Goal: Information Seeking & Learning: Learn about a topic

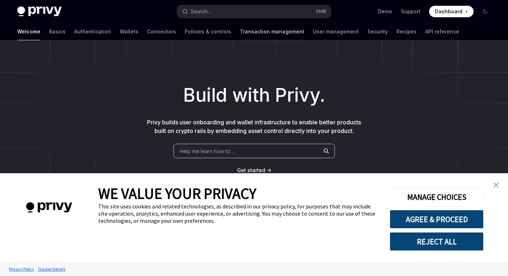
click at [240, 33] on link "Transaction management" at bounding box center [272, 31] width 65 height 17
type textarea "*"
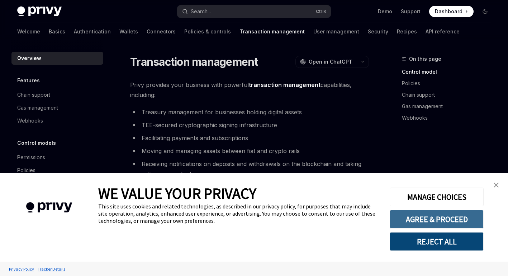
click at [440, 222] on button "AGREE & PROCEED" at bounding box center [437, 219] width 94 height 19
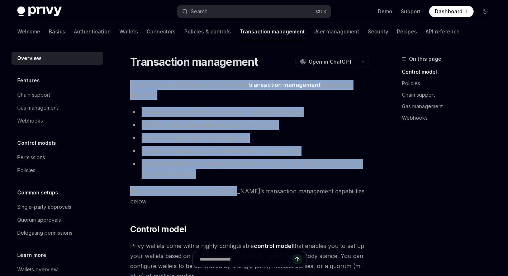
drag, startPoint x: 0, startPoint y: 0, endPoint x: 210, endPoint y: 174, distance: 272.6
click at [213, 177] on li "Receiving notifications on deposits and withdrawals on the blockchain and takin…" at bounding box center [249, 169] width 239 height 20
click at [206, 171] on li "Receiving notifications on deposits and withdrawals on the blockchain and takin…" at bounding box center [249, 169] width 239 height 20
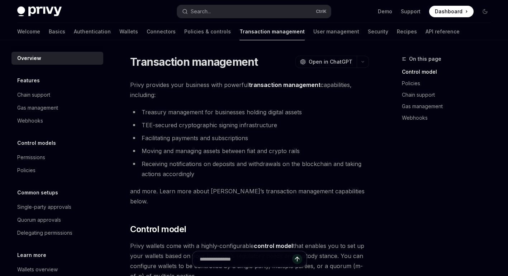
drag, startPoint x: 131, startPoint y: 83, endPoint x: 184, endPoint y: 96, distance: 55.1
click at [159, 91] on span "Privy provides your business with powerful transaction management capabilities,…" at bounding box center [249, 90] width 239 height 20
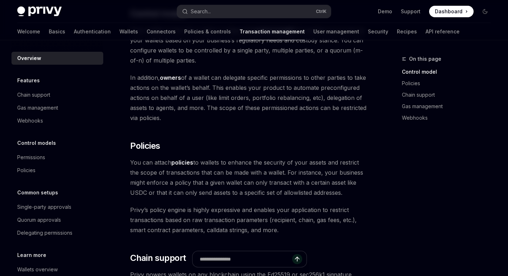
scroll to position [287, 0]
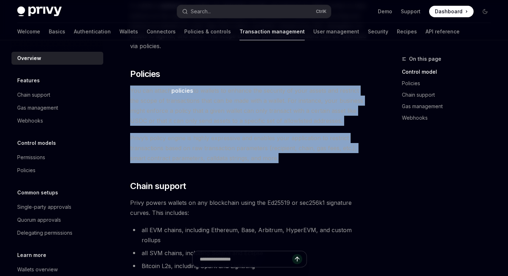
drag, startPoint x: 152, startPoint y: 78, endPoint x: 286, endPoint y: 145, distance: 150.2
click at [286, 145] on div "Privy provides your business with powerful transaction management capabilities,…" at bounding box center [249, 209] width 239 height 832
drag, startPoint x: 286, startPoint y: 145, endPoint x: 258, endPoint y: 136, distance: 29.4
click at [286, 145] on span "Privy’s policy engine is highly expressive and enables your application to rest…" at bounding box center [249, 148] width 239 height 30
click at [258, 136] on span "Privy’s policy engine is highly expressive and enables your application to rest…" at bounding box center [249, 148] width 239 height 30
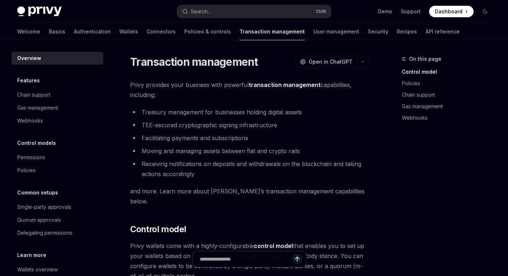
scroll to position [0, 0]
click at [49, 30] on link "Basics" at bounding box center [57, 31] width 17 height 17
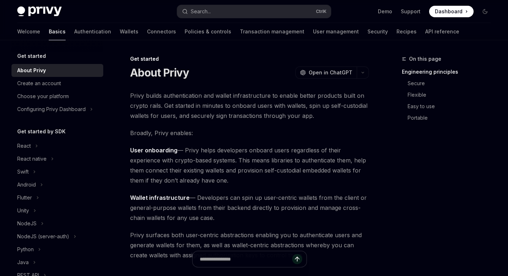
click at [30, 7] on img at bounding box center [39, 11] width 44 height 10
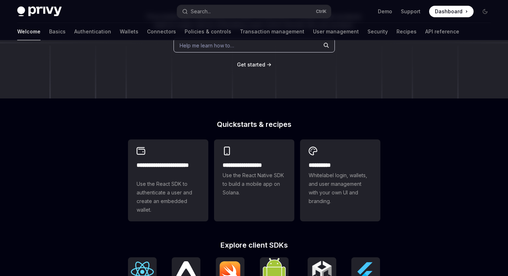
scroll to position [179, 0]
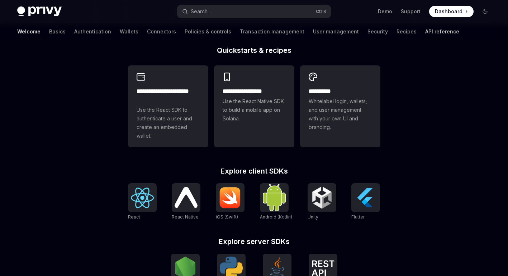
click at [426, 36] on link "API reference" at bounding box center [443, 31] width 34 height 17
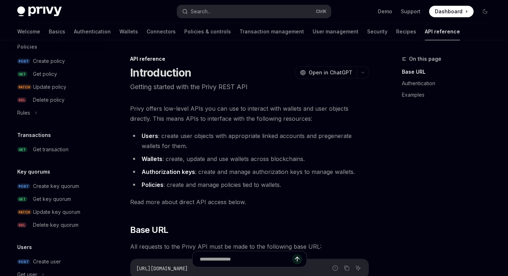
scroll to position [479, 0]
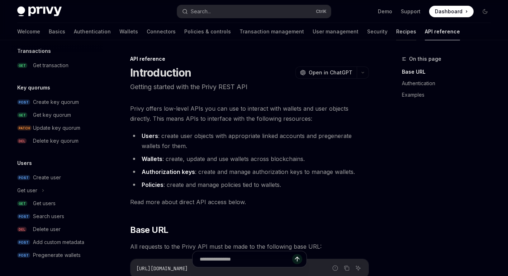
click at [396, 31] on link "Recipes" at bounding box center [406, 31] width 20 height 17
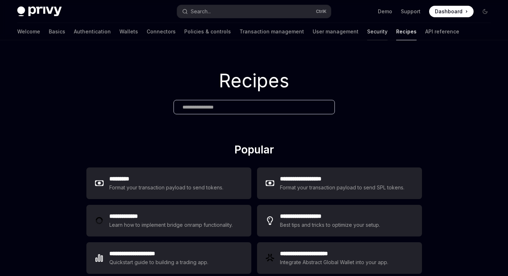
click at [367, 28] on link "Security" at bounding box center [377, 31] width 20 height 17
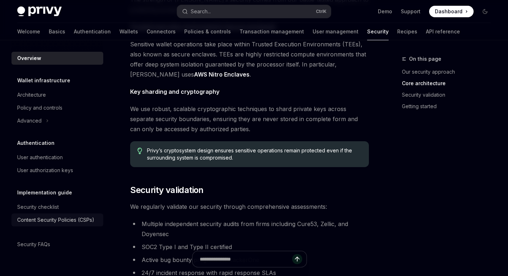
scroll to position [359, 0]
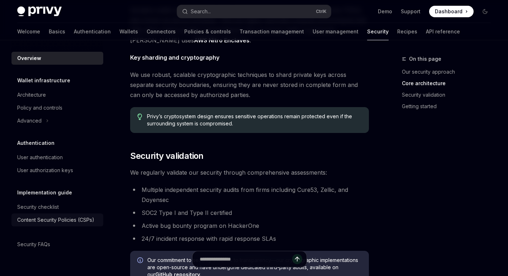
click at [52, 225] on link "Content Security Policies (CSPs)" at bounding box center [57, 219] width 92 height 13
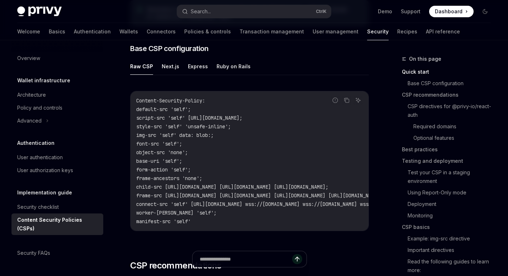
scroll to position [6, 0]
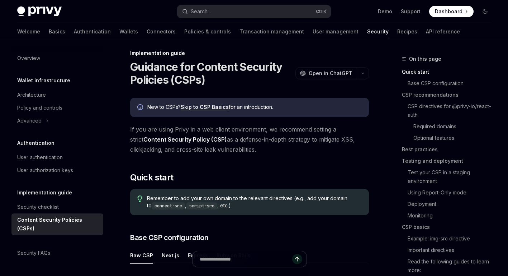
drag, startPoint x: 126, startPoint y: 126, endPoint x: 292, endPoint y: 154, distance: 168.1
click at [292, 154] on span "If you are using Privy in a web client environment, we recommend setting a stri…" at bounding box center [249, 139] width 239 height 30
click at [287, 152] on span "If you are using Privy in a web client environment, we recommend setting a stri…" at bounding box center [249, 139] width 239 height 30
click at [39, 98] on div "Architecture" at bounding box center [31, 94] width 29 height 9
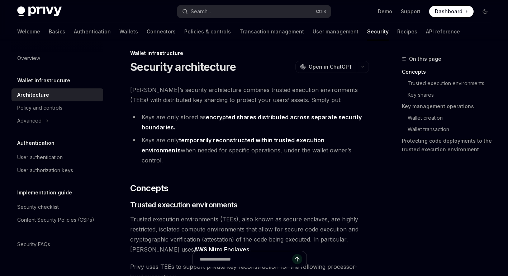
drag, startPoint x: 262, startPoint y: 108, endPoint x: 344, endPoint y: 150, distance: 92.1
drag, startPoint x: 344, startPoint y: 150, endPoint x: 322, endPoint y: 158, distance: 24.3
click at [344, 150] on li "Keys are only temporarily reconstructed within trusted execution environments w…" at bounding box center [249, 150] width 239 height 30
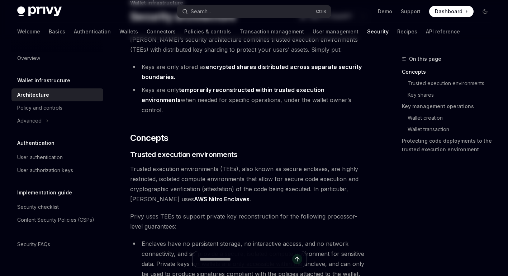
scroll to position [149, 0]
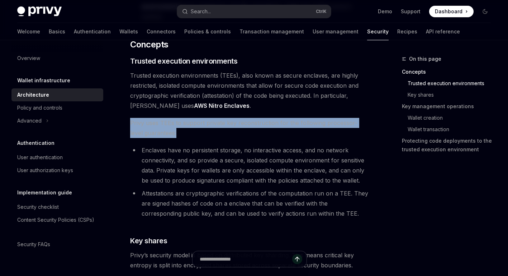
drag, startPoint x: 128, startPoint y: 113, endPoint x: 194, endPoint y: 120, distance: 66.8
drag, startPoint x: 194, startPoint y: 120, endPoint x: 193, endPoint y: 116, distance: 4.0
click at [194, 121] on span "Privy uses TEEs to support private key reconstruction for the following process…" at bounding box center [249, 128] width 239 height 20
click at [193, 118] on span "Privy uses TEEs to support private key reconstruction for the following process…" at bounding box center [249, 128] width 239 height 20
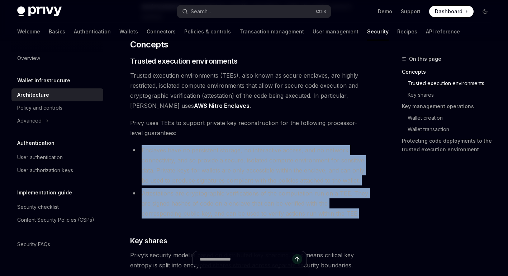
drag, startPoint x: 143, startPoint y: 136, endPoint x: 324, endPoint y: 202, distance: 192.1
click at [324, 202] on ul "Enclaves have no persistent storage, no interactive access, and no network conn…" at bounding box center [249, 181] width 239 height 73
click at [293, 155] on li "Enclaves have no persistent storage, no interactive access, and no network conn…" at bounding box center [249, 165] width 239 height 40
click at [228, 145] on li "Enclaves have no persistent storage, no interactive access, and no network conn…" at bounding box center [249, 165] width 239 height 40
drag, startPoint x: 170, startPoint y: 136, endPoint x: 324, endPoint y: 207, distance: 169.5
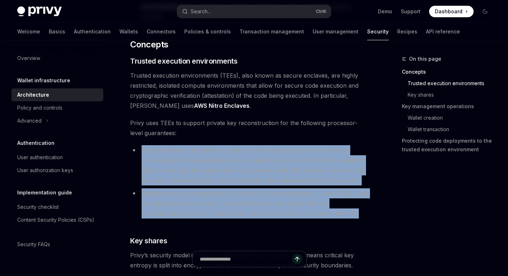
click at [324, 207] on ul "Enclaves have no persistent storage, no interactive access, and no network conn…" at bounding box center [249, 181] width 239 height 73
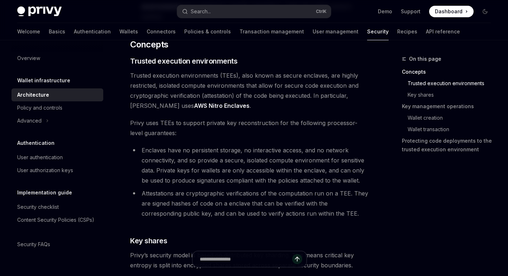
click at [300, 124] on span "Privy uses TEEs to support private key reconstruction for the following process…" at bounding box center [249, 128] width 239 height 20
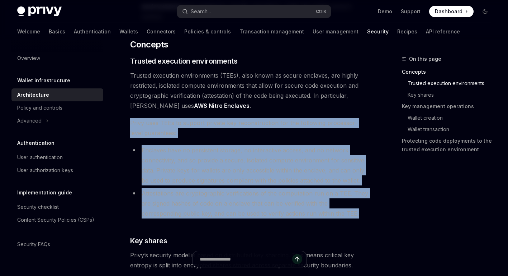
drag, startPoint x: 131, startPoint y: 109, endPoint x: 330, endPoint y: 204, distance: 220.5
drag, startPoint x: 330, startPoint y: 204, endPoint x: 296, endPoint y: 174, distance: 45.3
click at [330, 204] on li "Attestations are cryptographic verifications of the computation run on a TEE. T…" at bounding box center [249, 203] width 239 height 30
click at [289, 168] on li "Enclaves have no persistent storage, no interactive access, and no network conn…" at bounding box center [249, 165] width 239 height 40
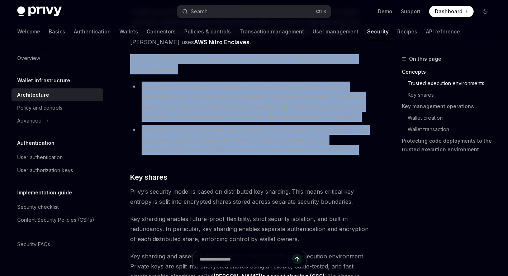
scroll to position [221, 0]
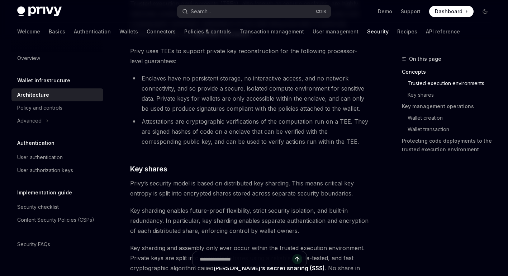
click at [147, 181] on span "Privy’s security model is based on distributed key sharding. This means critica…" at bounding box center [249, 188] width 239 height 20
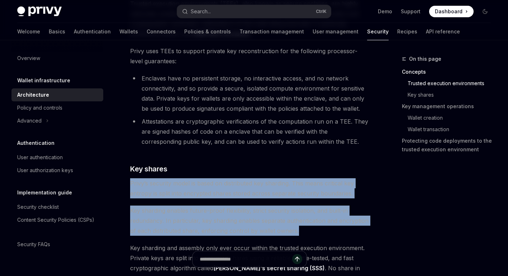
drag, startPoint x: 130, startPoint y: 173, endPoint x: 324, endPoint y: 217, distance: 199.8
click at [295, 216] on span "Key sharding enables future-proof flexibility, strict security isolation, and b…" at bounding box center [249, 220] width 239 height 30
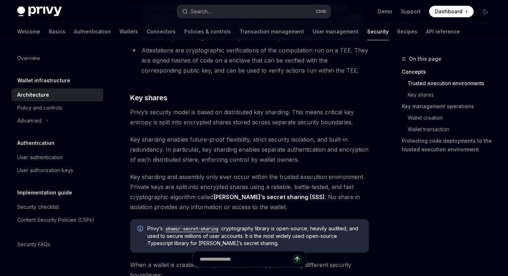
scroll to position [293, 0]
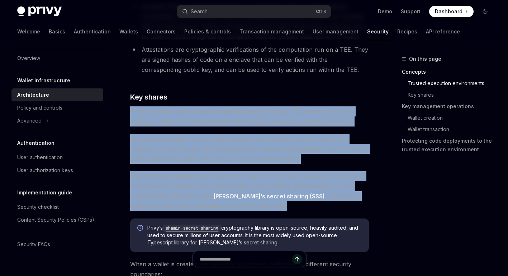
drag, startPoint x: 132, startPoint y: 100, endPoint x: 296, endPoint y: 197, distance: 190.6
drag, startPoint x: 296, startPoint y: 197, endPoint x: 277, endPoint y: 139, distance: 61.0
click at [277, 139] on span "Key sharding enables future-proof flexibility, strict security isolation, and b…" at bounding box center [249, 148] width 239 height 30
click at [245, 144] on span "Key sharding enables future-proof flexibility, strict security isolation, and b…" at bounding box center [249, 148] width 239 height 30
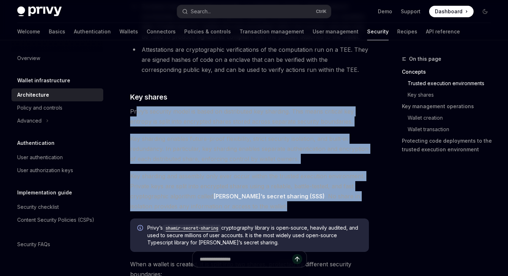
drag, startPoint x: 179, startPoint y: 106, endPoint x: 271, endPoint y: 195, distance: 127.4
click at [251, 142] on span "Key sharding enables future-proof flexibility, strict security isolation, and b…" at bounding box center [249, 148] width 239 height 30
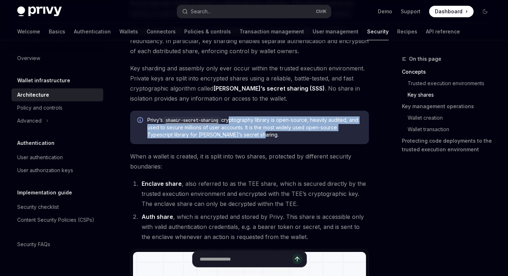
drag, startPoint x: 238, startPoint y: 109, endPoint x: 307, endPoint y: 123, distance: 70.7
click at [307, 122] on span "[PERSON_NAME]’s shamir-secret-sharing cryptography library is open-source, heav…" at bounding box center [254, 127] width 215 height 22
drag, startPoint x: 307, startPoint y: 123, endPoint x: 281, endPoint y: 123, distance: 25.8
click at [307, 123] on span "[PERSON_NAME]’s shamir-secret-sharing cryptography library is open-source, heav…" at bounding box center [254, 127] width 215 height 22
click at [271, 122] on span "[PERSON_NAME]’s shamir-secret-sharing cryptography library is open-source, heav…" at bounding box center [254, 127] width 215 height 22
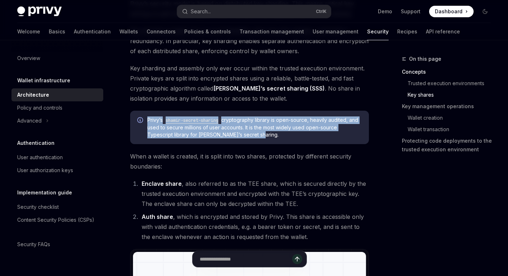
drag, startPoint x: 160, startPoint y: 109, endPoint x: 277, endPoint y: 126, distance: 118.2
click at [277, 126] on span "[PERSON_NAME]’s shamir-secret-sharing cryptography library is open-source, heav…" at bounding box center [254, 127] width 215 height 22
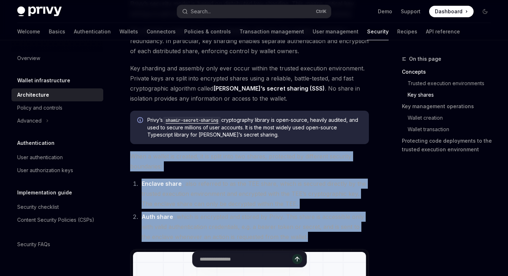
drag, startPoint x: 132, startPoint y: 144, endPoint x: 299, endPoint y: 224, distance: 185.5
drag, startPoint x: 299, startPoint y: 224, endPoint x: 258, endPoint y: 196, distance: 50.0
click at [298, 225] on li "Auth share , which is encrypted and stored by Privy. This share is accessible o…" at bounding box center [255, 226] width 230 height 30
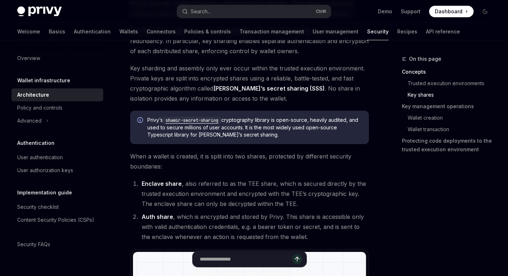
click at [240, 186] on li "Enclave share , also referred to as the TEE share, which is secured directly by…" at bounding box center [255, 193] width 230 height 30
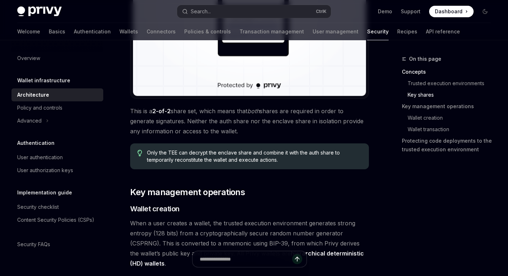
scroll to position [723, 0]
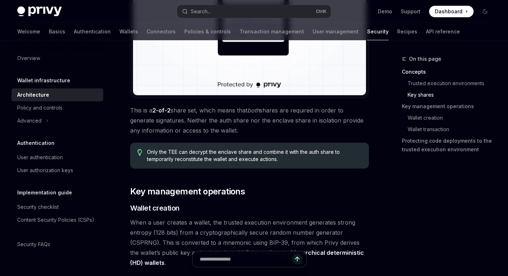
drag, startPoint x: 132, startPoint y: 98, endPoint x: 258, endPoint y: 121, distance: 127.9
click at [258, 121] on span "This is a 2-of-2 share set, which means that both shares are required in order …" at bounding box center [249, 120] width 239 height 30
click at [254, 117] on span "This is a 2-of-2 share set, which means that both shares are required in order …" at bounding box center [249, 120] width 239 height 30
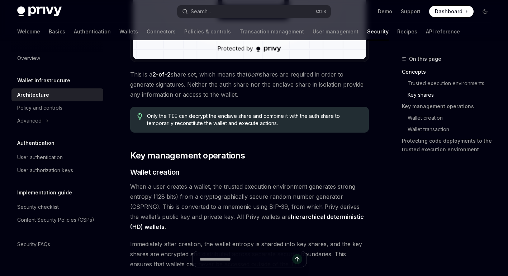
scroll to position [831, 0]
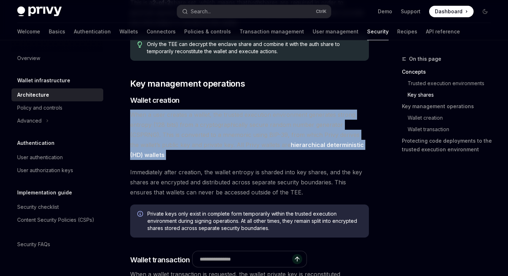
drag, startPoint x: 131, startPoint y: 103, endPoint x: 233, endPoint y: 142, distance: 108.5
click at [233, 142] on span "When a user creates a wallet, the trusted execution environment generates stron…" at bounding box center [249, 134] width 239 height 50
click at [212, 126] on span "When a user creates a wallet, the trusted execution environment generates stron…" at bounding box center [249, 134] width 239 height 50
drag, startPoint x: 131, startPoint y: 103, endPoint x: 238, endPoint y: 142, distance: 114.2
click at [238, 142] on div "Wallet infrastructure Security architecture OpenAI Open in ChatGPT OpenAI Open …" at bounding box center [182, 116] width 376 height 1784
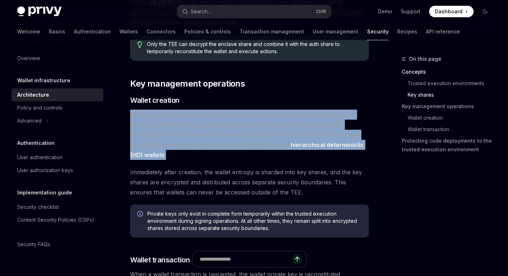
click at [238, 142] on span "When a user creates a wallet, the trusted execution environment generates stron…" at bounding box center [249, 134] width 239 height 50
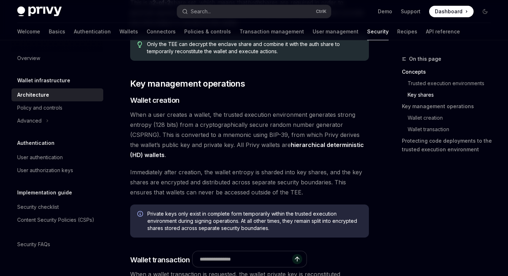
click at [224, 137] on span "When a user creates a wallet, the trusted execution environment generates stron…" at bounding box center [249, 134] width 239 height 50
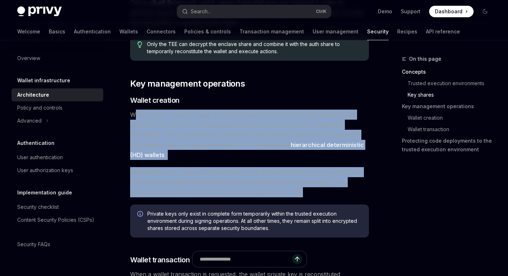
drag, startPoint x: 209, startPoint y: 122, endPoint x: 295, endPoint y: 184, distance: 106.4
click at [295, 184] on div "[PERSON_NAME]’s security architecture combines trusted execution environments (…" at bounding box center [249, 75] width 239 height 1632
drag, startPoint x: 295, startPoint y: 184, endPoint x: 267, endPoint y: 171, distance: 31.0
click at [291, 182] on span "Immediately after creation, the wallet entropy is sharded into key shares, and …" at bounding box center [249, 182] width 239 height 30
click at [266, 171] on span "Immediately after creation, the wallet entropy is sharded into key shares, and …" at bounding box center [249, 182] width 239 height 30
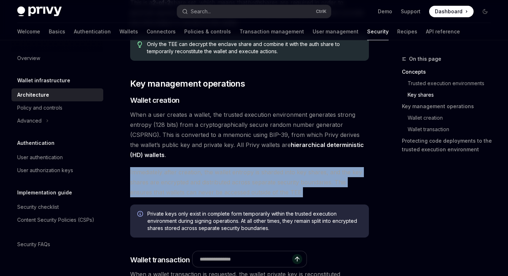
drag, startPoint x: 128, startPoint y: 159, endPoint x: 301, endPoint y: 179, distance: 174.1
click at [301, 179] on div "Wallet infrastructure Security architecture OpenAI Open in ChatGPT OpenAI Open …" at bounding box center [182, 116] width 376 height 1784
click at [289, 167] on span "Immediately after creation, the wallet entropy is sharded into key shares, and …" at bounding box center [249, 182] width 239 height 30
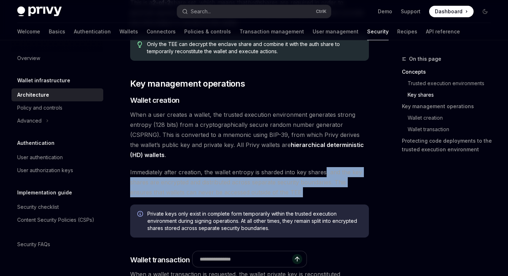
drag, startPoint x: 325, startPoint y: 163, endPoint x: 325, endPoint y: 183, distance: 20.1
click at [325, 183] on span "Immediately after creation, the wallet entropy is sharded into key shares, and …" at bounding box center [249, 182] width 239 height 30
click at [304, 174] on span "Immediately after creation, the wallet entropy is sharded into key shares, and …" at bounding box center [249, 182] width 239 height 30
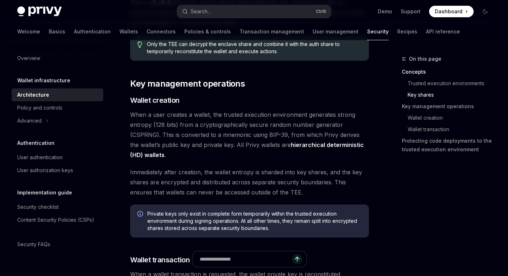
click at [146, 167] on span "Immediately after creation, the wallet entropy is sharded into key shares, and …" at bounding box center [249, 182] width 239 height 30
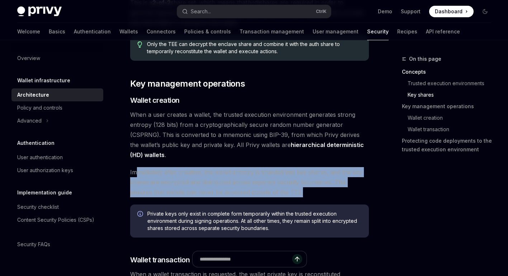
drag, startPoint x: 135, startPoint y: 163, endPoint x: 316, endPoint y: 179, distance: 182.7
click at [316, 179] on span "Immediately after creation, the wallet entropy is sharded into key shares, and …" at bounding box center [249, 182] width 239 height 30
click at [308, 167] on span "Immediately after creation, the wallet entropy is sharded into key shares, and …" at bounding box center [249, 182] width 239 height 30
drag, startPoint x: 133, startPoint y: 160, endPoint x: 302, endPoint y: 179, distance: 169.4
click at [302, 179] on div "Wallet infrastructure Security architecture OpenAI Open in ChatGPT OpenAI Open …" at bounding box center [182, 116] width 376 height 1784
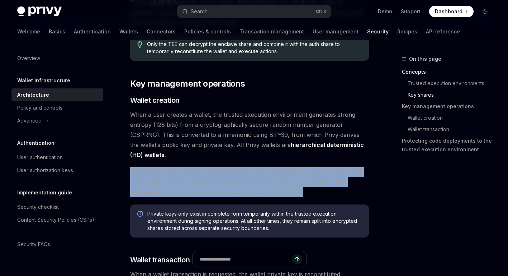
click at [280, 156] on div "[PERSON_NAME]’s security architecture combines trusted execution environments (…" at bounding box center [249, 75] width 239 height 1632
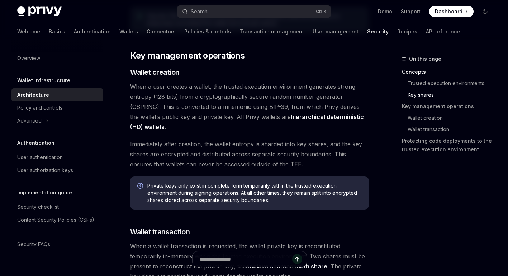
scroll to position [939, 0]
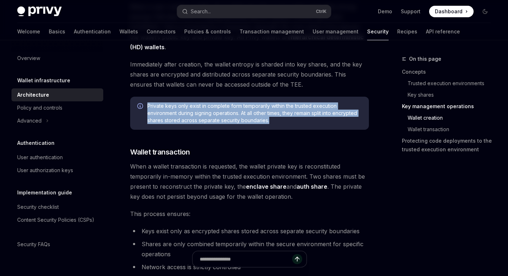
drag, startPoint x: 277, startPoint y: 107, endPoint x: 149, endPoint y: 94, distance: 129.1
click at [149, 102] on span "Private keys only exist in complete form temporarily within the trusted executi…" at bounding box center [254, 113] width 215 height 22
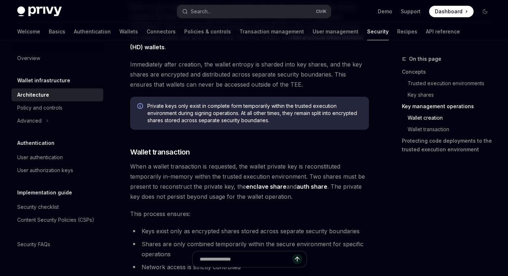
click at [147, 97] on div "Private keys only exist in complete form temporarily within the trusted executi…" at bounding box center [249, 113] width 239 height 33
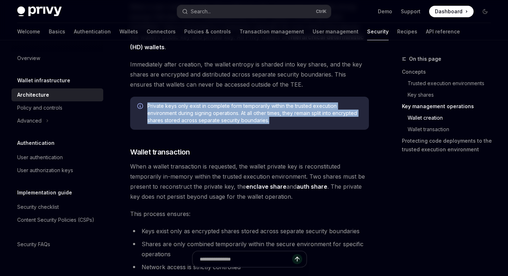
drag, startPoint x: 153, startPoint y: 92, endPoint x: 294, endPoint y: 111, distance: 141.6
click at [294, 111] on div "Private keys only exist in complete form temporarily within the trusted executi…" at bounding box center [249, 113] width 239 height 33
click at [268, 107] on span "Private keys only exist in complete form temporarily within the trusted executi…" at bounding box center [254, 113] width 215 height 22
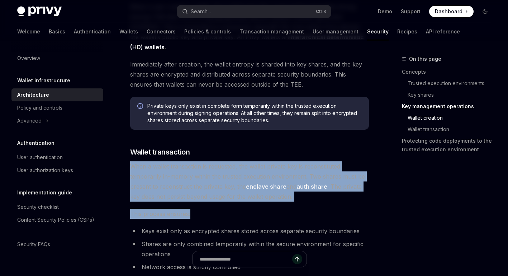
drag, startPoint x: 156, startPoint y: 154, endPoint x: 309, endPoint y: 193, distance: 157.3
click at [309, 193] on div "Wallet infrastructure Security architecture OpenAI Open in ChatGPT OpenAI Open …" at bounding box center [182, 8] width 376 height 1784
click at [290, 191] on span "When a wallet transaction is requested, the wallet private key is reconstituted…" at bounding box center [249, 181] width 239 height 40
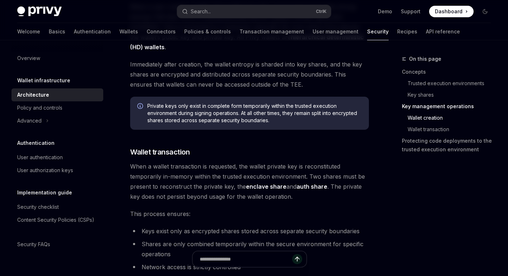
scroll to position [1046, 0]
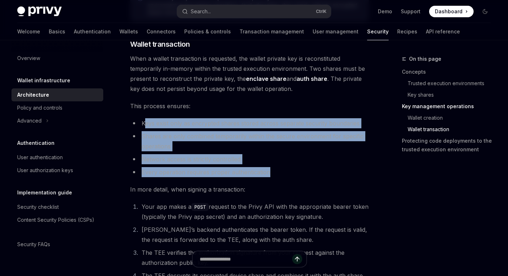
drag
click at [281, 158] on ul "Keys exist only as encrypted shares stored across separate security boundaries …" at bounding box center [249, 147] width 239 height 59
click at [281, 167] on li "Every operation requires proper authentication" at bounding box center [249, 172] width 239 height 10
click at [257, 154] on li "Network access is strictly controlled" at bounding box center [249, 159] width 239 height 10
click at [142, 118] on ul "Keys exist only as encrypted shares stored across separate security boundaries …" at bounding box center [249, 147] width 239 height 59
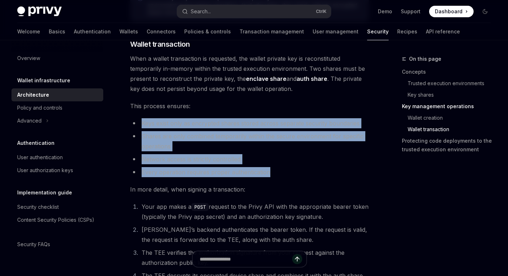
click at [143, 131] on li "Shares are only combined temporarily within the secure environment for specific…" at bounding box center [249, 141] width 239 height 20
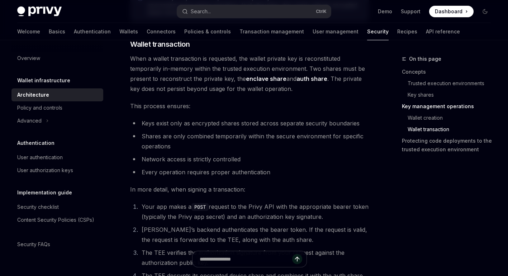
click at [142, 118] on li "Keys exist only as encrypted shares stored across separate security boundaries" at bounding box center [249, 123] width 239 height 10
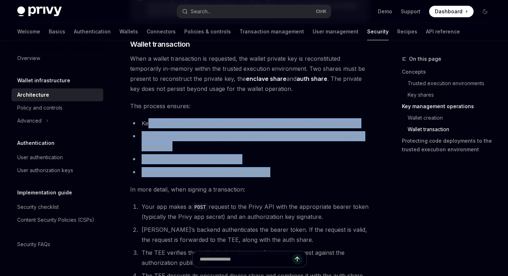
click at [295, 164] on ul "Keys exist only as encrypted shares stored across separate security boundaries …" at bounding box center [249, 147] width 239 height 59
click at [258, 155] on ul "Keys exist only as encrypted shares stored across separate security boundaries …" at bounding box center [249, 147] width 239 height 59
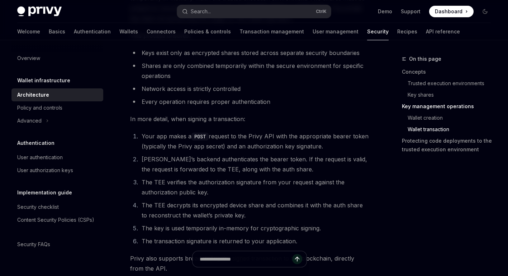
scroll to position [1118, 0]
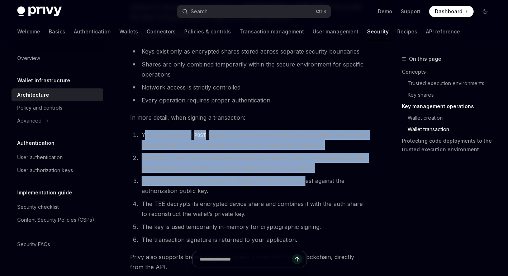
click at [301, 173] on ol "Your app makes a POST request to the Privy API with the appropriate bearer toke…" at bounding box center [249, 187] width 239 height 115
click at [301, 175] on li "The TEE verifies the authorization signature from your request against the auth…" at bounding box center [255, 185] width 230 height 20
click at [272, 175] on li "The TEE verifies the authorization signature from your request against the auth…" at bounding box center [255, 185] width 230 height 20
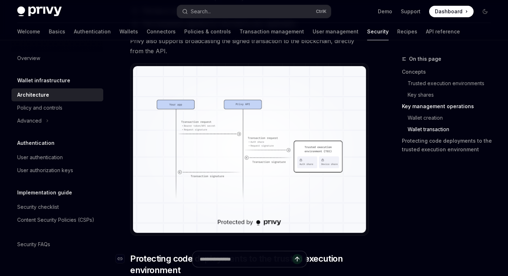
scroll to position [1333, 0]
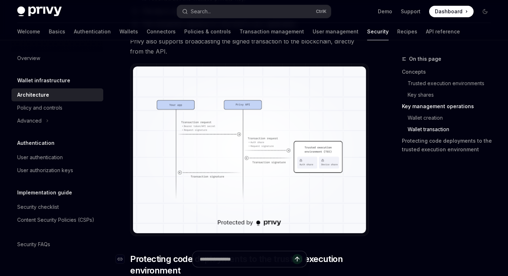
click at [218, 149] on img at bounding box center [249, 149] width 233 height 166
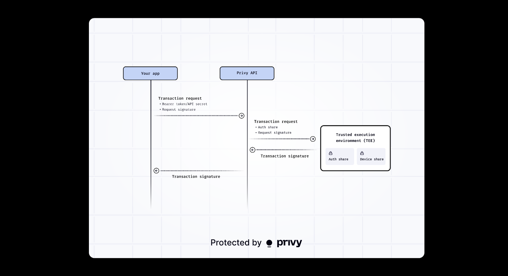
click at [426, 136] on div at bounding box center [254, 138] width 508 height 276
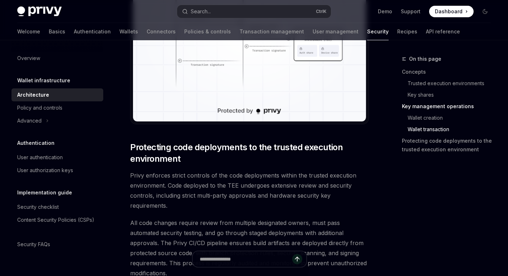
scroll to position [1477, 0]
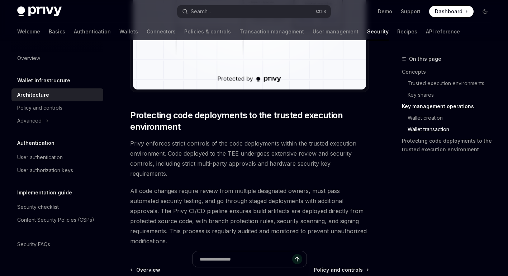
click at [262, 201] on span "All code changes require review from multiple designated owners, must pass auto…" at bounding box center [249, 216] width 239 height 60
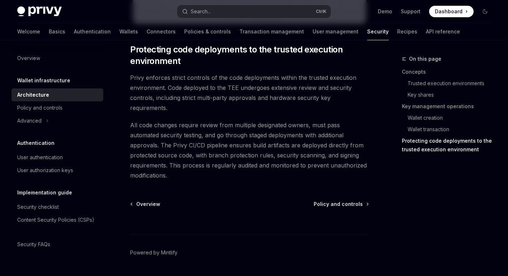
scroll to position [1543, 0]
click at [207, 154] on span "All code changes require review from multiple designated owners, must pass auto…" at bounding box center [249, 149] width 239 height 60
click at [131, 119] on span "All code changes require review from multiple designated owners, must pass auto…" at bounding box center [249, 149] width 239 height 60
click at [142, 130] on span "All code changes require review from multiple designated owners, must pass auto…" at bounding box center [249, 149] width 239 height 60
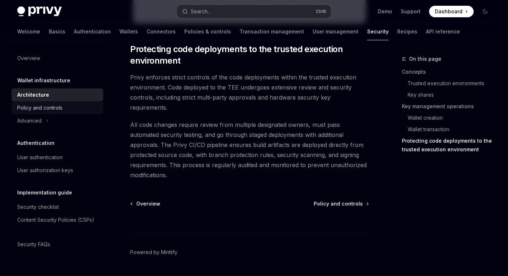
click at [58, 107] on div "Policy and controls" at bounding box center [39, 107] width 45 height 9
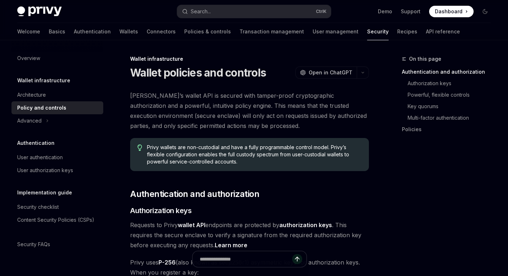
scroll to position [108, 0]
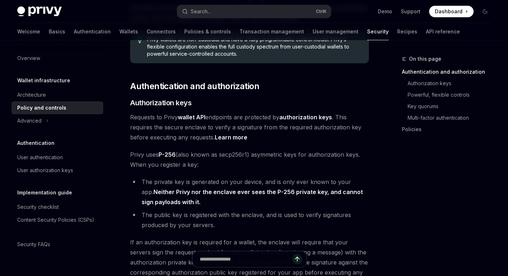
click at [232, 156] on span "Privy uses P-256 (also known as secp256r1) asymmetric keys for authorization ke…" at bounding box center [249, 159] width 239 height 20
click at [253, 162] on span "Privy uses P-256 (also known as secp256r1) asymmetric keys for authorization ke…" at bounding box center [249, 159] width 239 height 20
click at [247, 155] on span "Privy uses P-256 (also known as secp256r1) asymmetric keys for authorization ke…" at bounding box center [249, 159] width 239 height 20
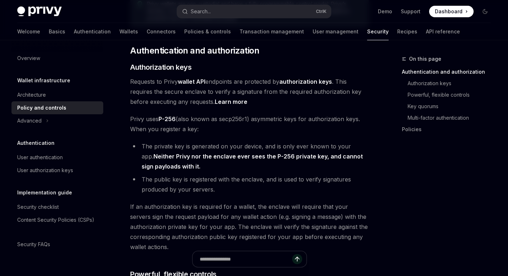
scroll to position [144, 0]
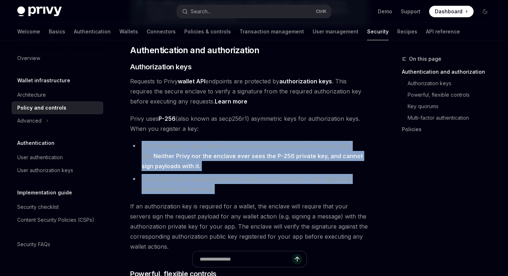
click at [224, 184] on ul "The private key is generated on your device, and is only ever known to your app…" at bounding box center [249, 167] width 239 height 53
click at [222, 187] on li "The public key is registered with the enclave, and is used to verify signatures…" at bounding box center [249, 184] width 239 height 20
click at [221, 187] on li "The public key is registered with the enclave, and is used to verify signatures…" at bounding box center [249, 184] width 239 height 20
click at [245, 186] on ul "The private key is generated on your device, and is only ever known to your app…" at bounding box center [249, 167] width 239 height 53
click at [244, 187] on li "The public key is registered with the enclave, and is used to verify signatures…" at bounding box center [249, 184] width 239 height 20
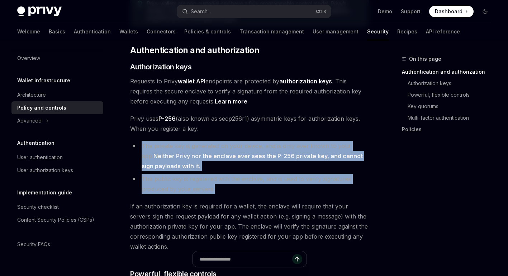
click at [235, 187] on li "The public key is registered with the enclave, and is used to verify signatures…" at bounding box center [249, 184] width 239 height 20
click at [241, 184] on ul "The private key is generated on your device, and is only ever known to your app…" at bounding box center [249, 167] width 239 height 53
click at [239, 184] on li "The public key is registered with the enclave, and is used to verify signatures…" at bounding box center [249, 184] width 239 height 20
click at [220, 183] on li "The public key is registered with the enclave, and is used to verify signatures…" at bounding box center [249, 184] width 239 height 20
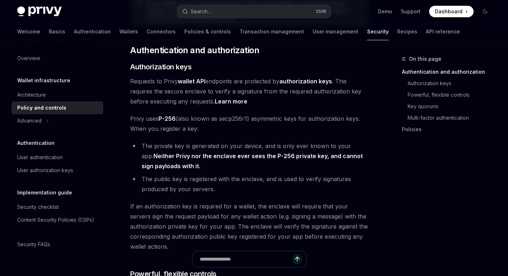
click at [140, 147] on li "The private key is generated on your device, and is only ever known to your app…" at bounding box center [249, 156] width 239 height 30
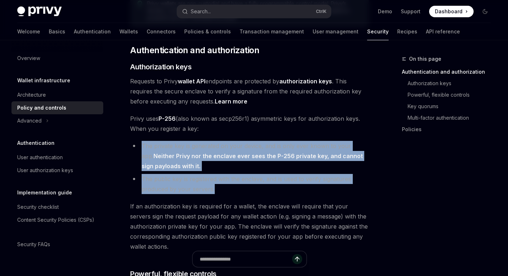
click at [214, 187] on ul "The private key is generated on your device, and is only ever known to your app…" at bounding box center [249, 167] width 239 height 53
click at [214, 186] on li "The public key is registered with the enclave, and is used to verify signatures…" at bounding box center [249, 184] width 239 height 20
click at [208, 173] on ul "The private key is generated on your device, and is only ever known to your app…" at bounding box center [249, 167] width 239 height 53
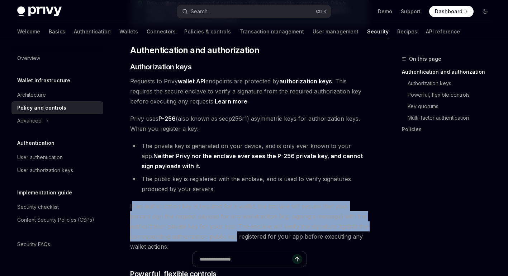
click at [235, 237] on span "If an authorization key is required for a wallet, the enclave will require that…" at bounding box center [249, 226] width 239 height 50
click at [234, 238] on span "If an authorization key is required for a wallet, the enclave will require that…" at bounding box center [249, 226] width 239 height 50
click at [223, 209] on span "If an authorization key is required for a wallet, the enclave will require that…" at bounding box center [249, 226] width 239 height 50
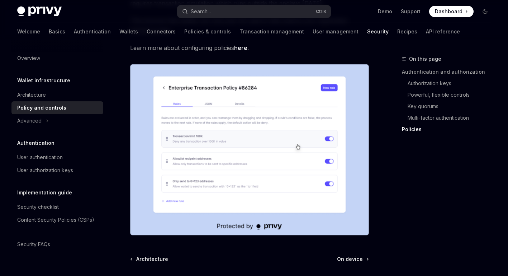
scroll to position [990, 0]
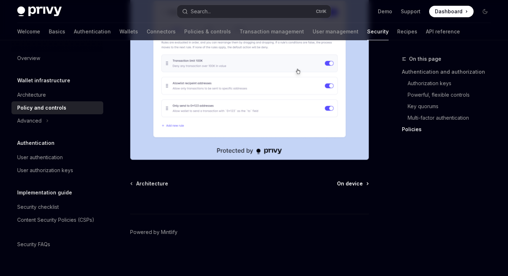
click at [351, 186] on span "On device" at bounding box center [350, 183] width 26 height 7
type textarea "*"
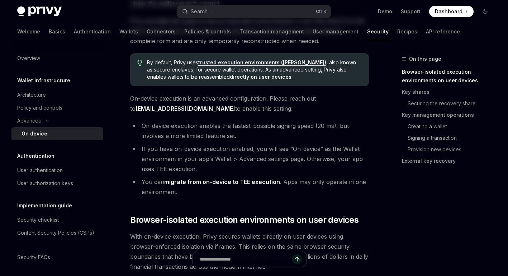
scroll to position [144, 0]
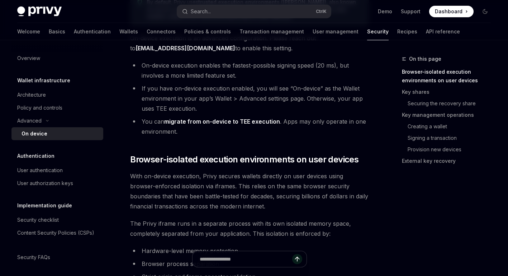
scroll to position [287, 0]
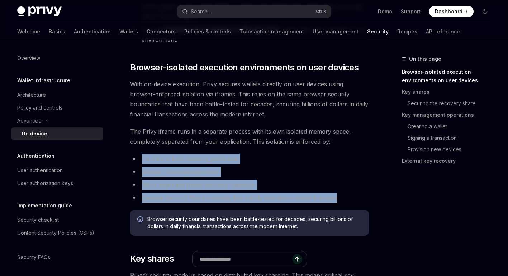
click at [347, 200] on ul "Hardware-level memory protection Browser process separation Strict origin and f…" at bounding box center [249, 178] width 239 height 49
click at [245, 169] on li "Browser process separation" at bounding box center [249, 171] width 239 height 10
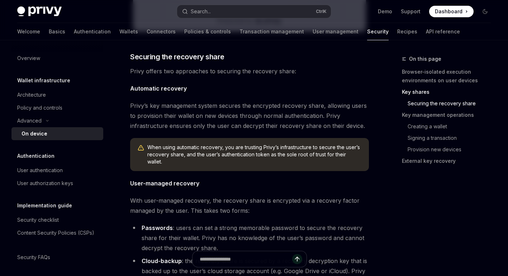
scroll to position [1112, 0]
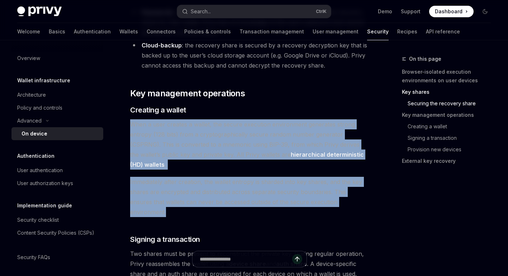
drag, startPoint x: 160, startPoint y: 128, endPoint x: 362, endPoint y: 201, distance: 214.6
click at [362, 201] on div "Advanced On device execution environment OpenAI Open in ChatGPT OpenAI Open in …" at bounding box center [182, 83] width 376 height 2283
click at [333, 194] on span "Immediately after creation, the wallet entropy is sharded into key shares, and …" at bounding box center [249, 197] width 239 height 40
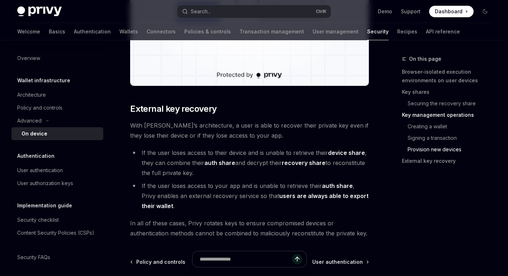
scroll to position [2009, 0]
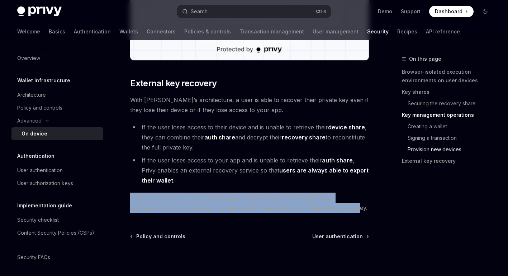
drag, startPoint x: 128, startPoint y: 184, endPoint x: 363, endPoint y: 192, distance: 234.8
click at [363, 192] on span "In all of these cases, Privy rotates keys to ensure compromised devices or auth…" at bounding box center [249, 202] width 239 height 20
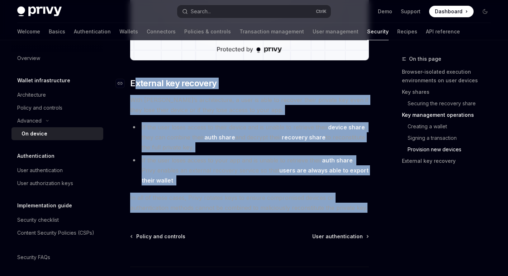
drag, startPoint x: 333, startPoint y: 200, endPoint x: 137, endPoint y: 75, distance: 232.0
click at [137, 78] on span "External key recovery" at bounding box center [173, 83] width 86 height 11
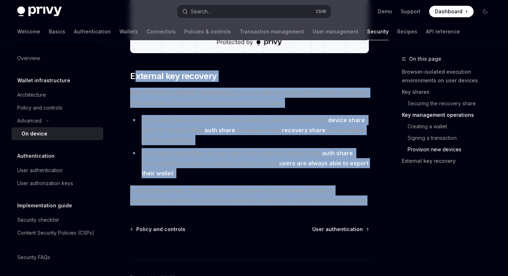
scroll to position [2022, 0]
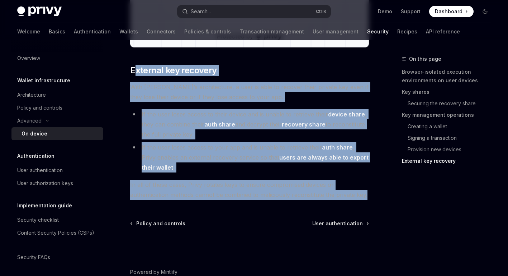
click at [134, 87] on span "With [PERSON_NAME]’s architecture, a user is able to recover their private key …" at bounding box center [249, 92] width 239 height 20
drag, startPoint x: 133, startPoint y: 77, endPoint x: 373, endPoint y: 189, distance: 264.4
click at [362, 185] on span "In all of these cases, Privy rotates keys to ensure compromised devices or auth…" at bounding box center [249, 189] width 239 height 20
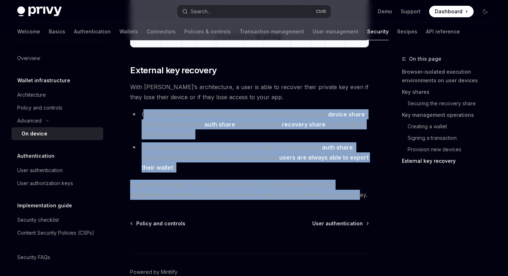
drag, startPoint x: 153, startPoint y: 105, endPoint x: 360, endPoint y: 182, distance: 220.9
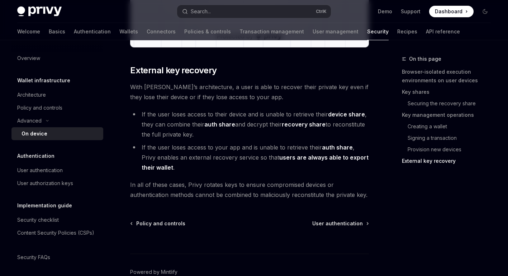
click at [367, 183] on span "In all of these cases, Privy rotates keys to ensure compromised devices or auth…" at bounding box center [249, 189] width 239 height 20
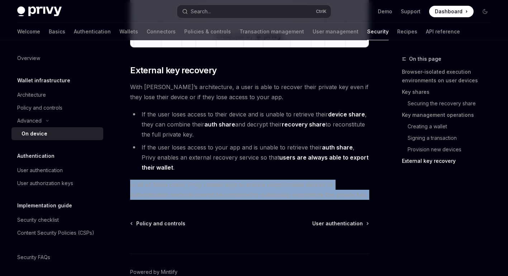
drag, startPoint x: 367, startPoint y: 183, endPoint x: 128, endPoint y: 173, distance: 239.2
click at [325, 181] on span "In all of these cases, Privy rotates keys to ensure compromised devices or auth…" at bounding box center [249, 189] width 239 height 20
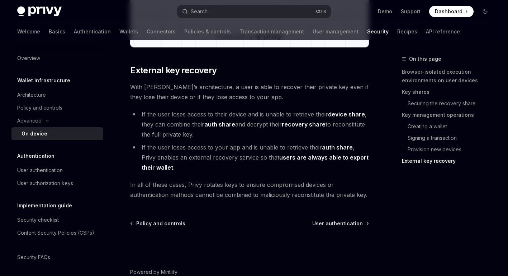
click at [322, 187] on span "In all of these cases, Privy rotates keys to ensure compromised devices or auth…" at bounding box center [249, 189] width 239 height 20
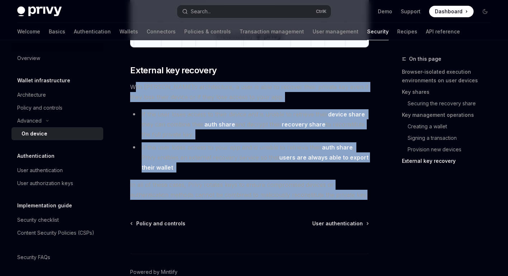
drag, startPoint x: 354, startPoint y: 186, endPoint x: 135, endPoint y: 76, distance: 244.7
drag, startPoint x: 135, startPoint y: 76, endPoint x: 131, endPoint y: 76, distance: 4.0
click at [133, 82] on span "With [PERSON_NAME]’s architecture, a user is able to recover their private key …" at bounding box center [249, 92] width 239 height 20
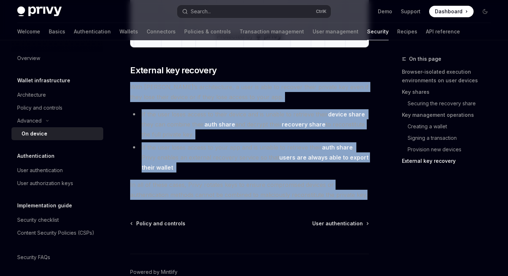
drag, startPoint x: 206, startPoint y: 85, endPoint x: 373, endPoint y: 184, distance: 193.8
drag, startPoint x: 373, startPoint y: 184, endPoint x: 356, endPoint y: 183, distance: 16.6
click at [356, 183] on span "In all of these cases, Privy rotates keys to ensure compromised devices or auth…" at bounding box center [249, 189] width 239 height 20
click at [326, 181] on span "In all of these cases, Privy rotates keys to ensure compromised devices or auth…" at bounding box center [249, 189] width 239 height 20
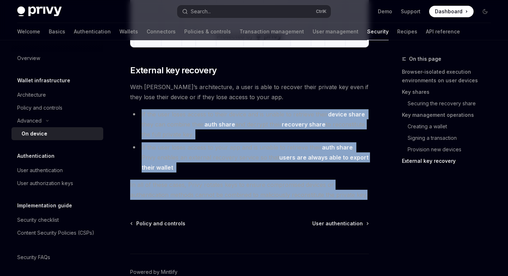
drag, startPoint x: 178, startPoint y: 107, endPoint x: 366, endPoint y: 181, distance: 202.3
click at [365, 186] on span "In all of these cases, Privy rotates keys to ensure compromised devices or auth…" at bounding box center [249, 189] width 239 height 20
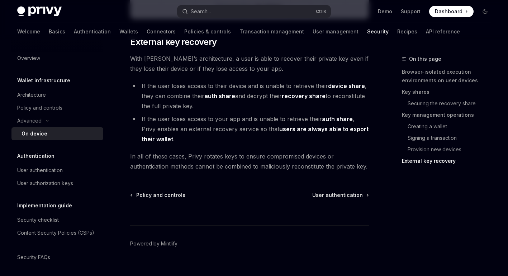
scroll to position [2052, 0]
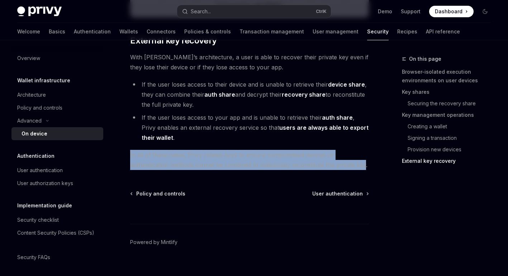
drag, startPoint x: 130, startPoint y: 144, endPoint x: 365, endPoint y: 153, distance: 235.2
click at [351, 154] on span "In all of these cases, Privy rotates keys to ensure compromised devices or auth…" at bounding box center [249, 160] width 239 height 20
drag, startPoint x: 366, startPoint y: 154, endPoint x: 131, endPoint y: 143, distance: 234.9
click at [131, 150] on span "In all of these cases, Privy rotates keys to ensure compromised devices or auth…" at bounding box center [249, 160] width 239 height 20
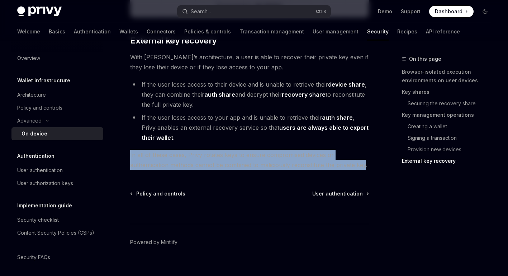
click at [131, 150] on span "In all of these cases, Privy rotates keys to ensure compromised devices or auth…" at bounding box center [249, 160] width 239 height 20
click at [149, 150] on span "In all of these cases, Privy rotates keys to ensure compromised devices or auth…" at bounding box center [249, 160] width 239 height 20
drag, startPoint x: 150, startPoint y: 143, endPoint x: 369, endPoint y: 157, distance: 218.9
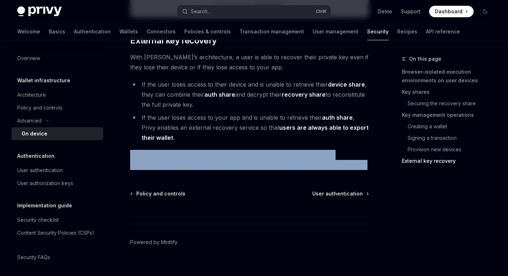
click at [369, 154] on span "In all of these cases, Privy rotates keys to ensure compromised devices or auth…" at bounding box center [249, 160] width 239 height 20
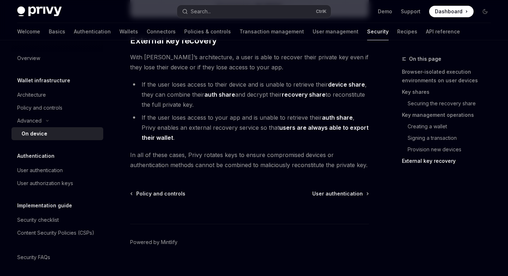
click at [365, 156] on span "In all of these cases, Privy rotates keys to ensure compromised devices or auth…" at bounding box center [249, 160] width 239 height 20
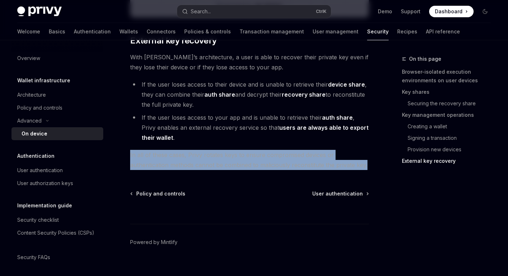
drag, startPoint x: 365, startPoint y: 156, endPoint x: 127, endPoint y: 144, distance: 238.2
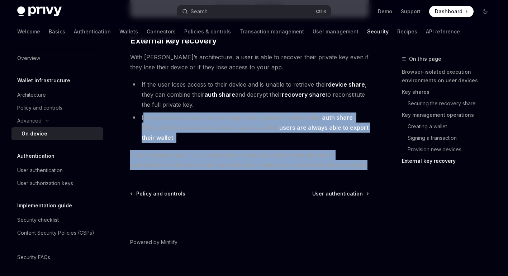
drag, startPoint x: 144, startPoint y: 108, endPoint x: 372, endPoint y: 154, distance: 233.1
drag, startPoint x: 372, startPoint y: 154, endPoint x: 370, endPoint y: 157, distance: 3.9
click at [366, 154] on span "In all of these cases, Privy rotates keys to ensure compromised devices or auth…" at bounding box center [249, 160] width 239 height 20
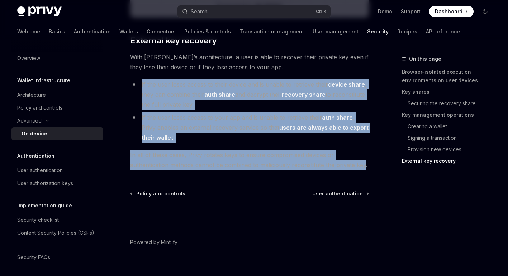
drag, startPoint x: 201, startPoint y: 136, endPoint x: 137, endPoint y: 76, distance: 87.8
drag, startPoint x: 137, startPoint y: 76, endPoint x: 144, endPoint y: 79, distance: 8.3
click at [144, 79] on li "If the user loses access to their device and is unable to retrieve their device…" at bounding box center [249, 94] width 239 height 30
click at [143, 79] on li "If the user loses access to their device and is unable to retrieve their device…" at bounding box center [249, 94] width 239 height 30
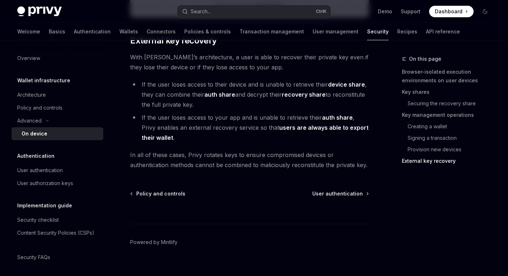
click at [142, 79] on li "If the user loses access to their device and is unable to retrieve their device…" at bounding box center [249, 94] width 239 height 30
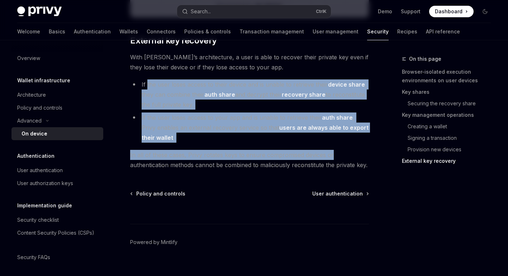
drag, startPoint x: 259, startPoint y: 93, endPoint x: 358, endPoint y: 150, distance: 113.9
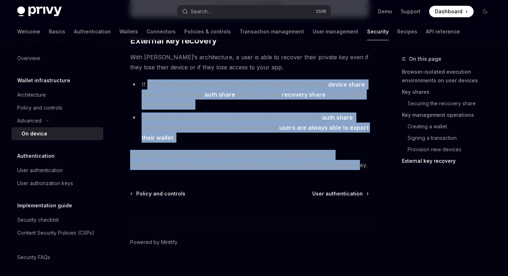
click at [354, 158] on span "In all of these cases, Privy rotates keys to ensure compromised devices or auth…" at bounding box center [249, 160] width 239 height 20
drag, startPoint x: 360, startPoint y: 154, endPoint x: 131, endPoint y: 73, distance: 243.0
click at [136, 83] on li "If the user loses access to their device and is unable to retrieve their device…" at bounding box center [249, 94] width 239 height 30
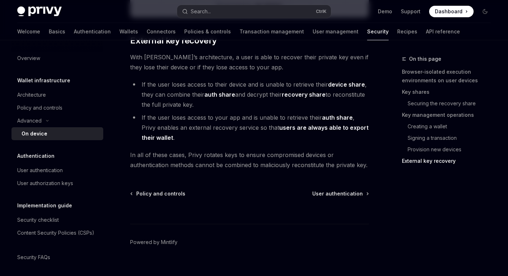
click at [136, 81] on li "If the user loses access to their device and is unable to retrieve their device…" at bounding box center [249, 94] width 239 height 30
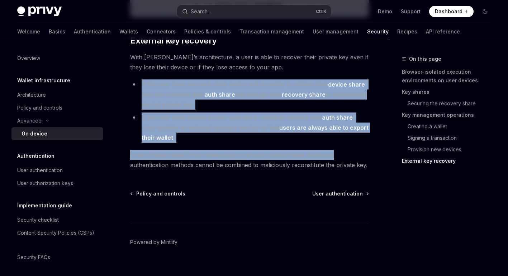
drag, startPoint x: 147, startPoint y: 76, endPoint x: 380, endPoint y: 149, distance: 244.0
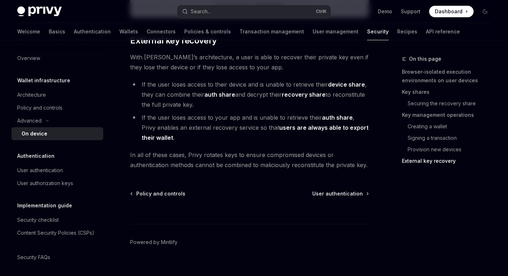
click at [367, 154] on span "In all of these cases, Privy rotates keys to ensure compromised devices or auth…" at bounding box center [249, 160] width 239 height 20
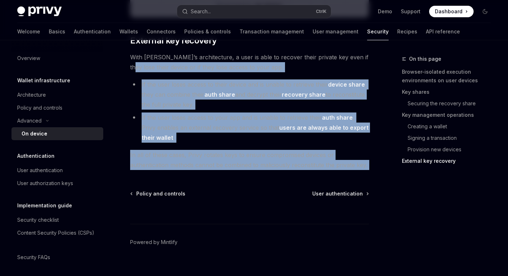
drag, startPoint x: 367, startPoint y: 154, endPoint x: 131, endPoint y: 52, distance: 257.8
click at [131, 52] on span "With [PERSON_NAME]’s architecture, a user is able to recover their private key …" at bounding box center [249, 62] width 239 height 20
click at [130, 52] on span "With [PERSON_NAME]’s architecture, a user is able to recover their private key …" at bounding box center [249, 62] width 239 height 20
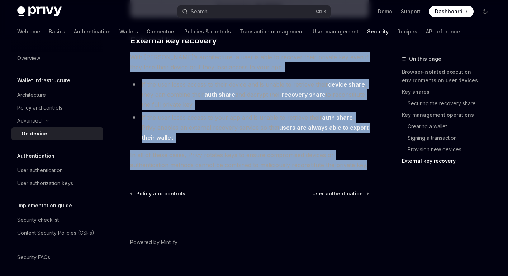
drag, startPoint x: 130, startPoint y: 52, endPoint x: 366, endPoint y: 151, distance: 255.9
click at [366, 151] on span "In all of these cases, Privy rotates keys to ensure compromised devices or auth…" at bounding box center [249, 160] width 239 height 20
click at [346, 154] on span "In all of these cases, Privy rotates keys to ensure compromised devices or auth…" at bounding box center [249, 160] width 239 height 20
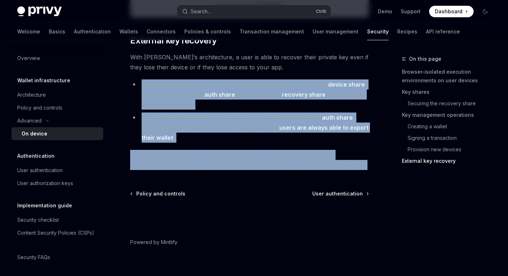
drag, startPoint x: 168, startPoint y: 83, endPoint x: 369, endPoint y: 153, distance: 212.6
click at [343, 150] on span "In all of these cases, Privy rotates keys to ensure compromised devices or auth…" at bounding box center [249, 160] width 239 height 20
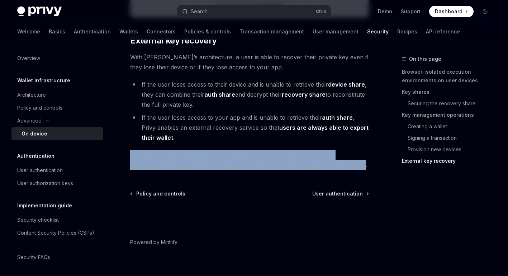
drag, startPoint x: 135, startPoint y: 145, endPoint x: 365, endPoint y: 158, distance: 230.4
drag, startPoint x: 365, startPoint y: 158, endPoint x: 354, endPoint y: 155, distance: 11.5
click at [365, 158] on span "In all of these cases, Privy rotates keys to ensure compromised devices or auth…" at bounding box center [249, 160] width 239 height 20
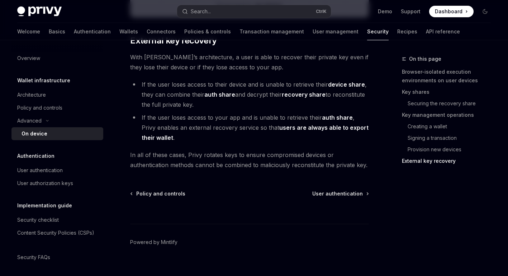
click at [352, 155] on span "In all of these cases, Privy rotates keys to ensure compromised devices or auth…" at bounding box center [249, 160] width 239 height 20
click at [456, 8] on span "Dashboard" at bounding box center [449, 11] width 28 height 7
